Goal: Transaction & Acquisition: Purchase product/service

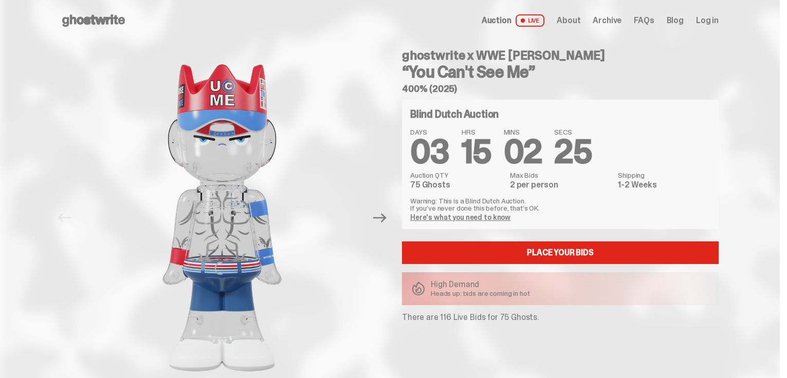
click at [473, 218] on link "Here's what you need to know" at bounding box center [460, 217] width 100 height 9
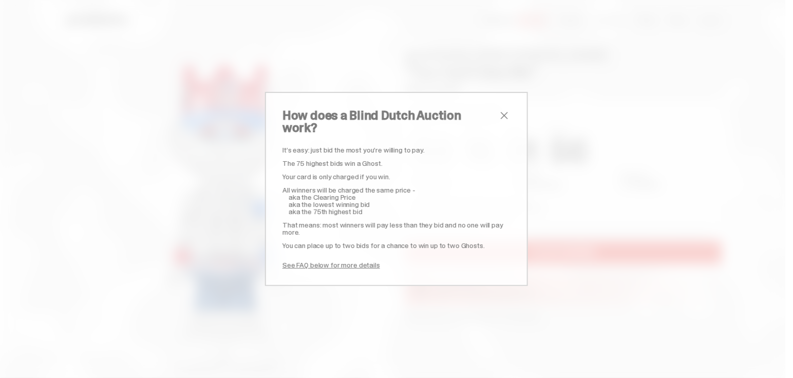
click at [505, 121] on span "close" at bounding box center [504, 115] width 12 height 12
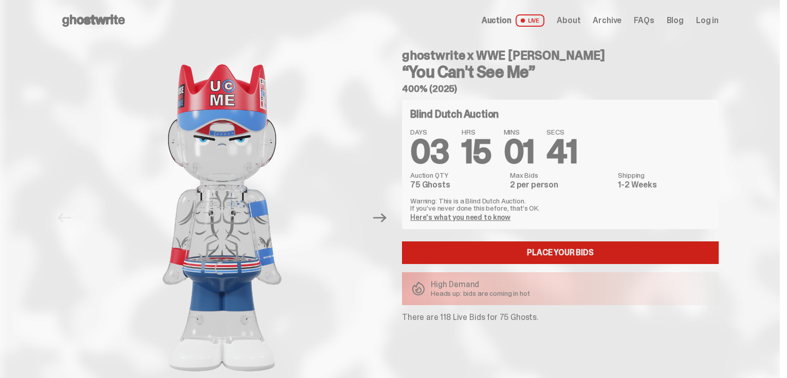
click at [475, 259] on link "Place your Bids" at bounding box center [560, 253] width 317 height 23
